Goal: Find specific page/section: Find specific page/section

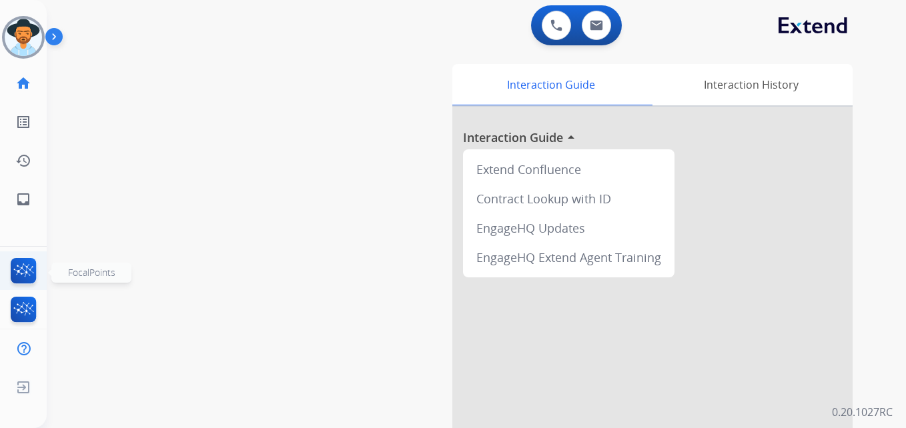
click at [17, 264] on img at bounding box center [23, 273] width 31 height 31
click at [24, 271] on img at bounding box center [23, 273] width 31 height 31
